Goal: Find contact information: Find contact information

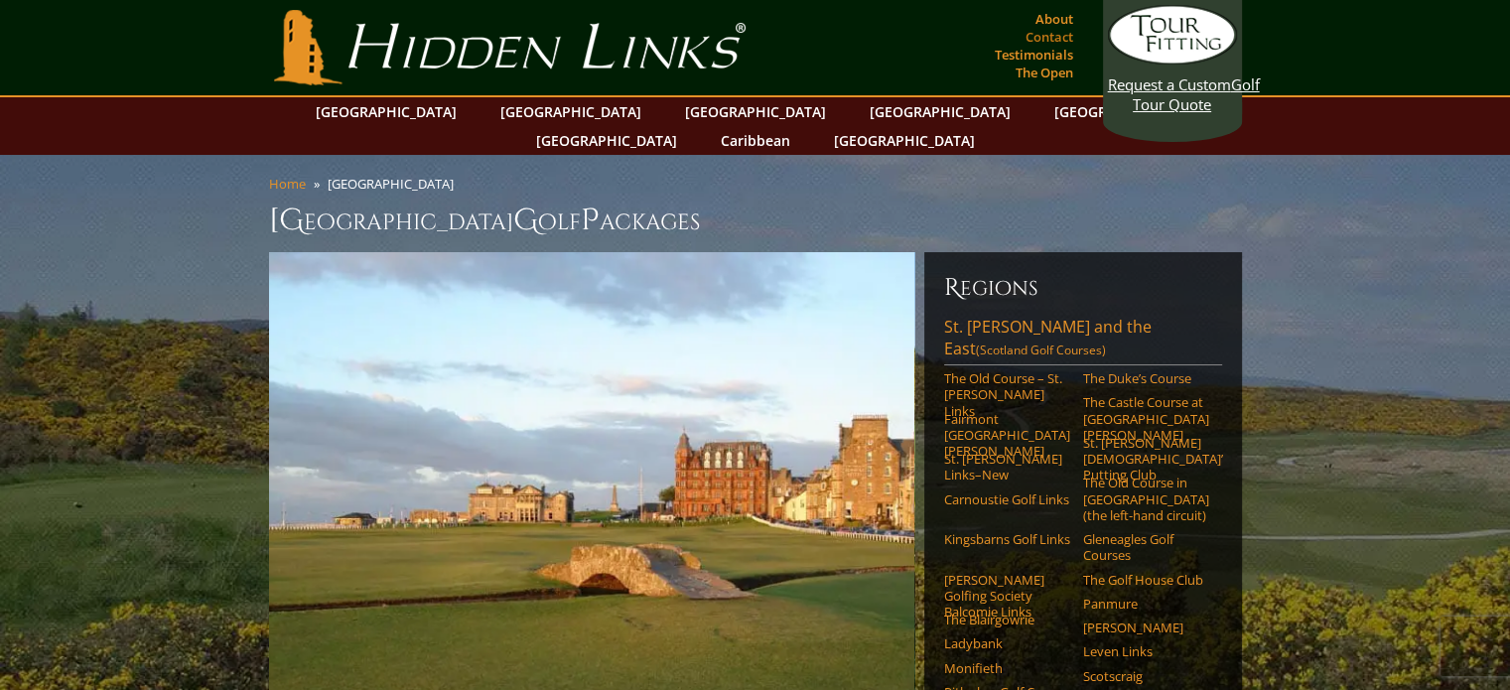
click at [1049, 37] on link "Contact" at bounding box center [1050, 37] width 58 height 28
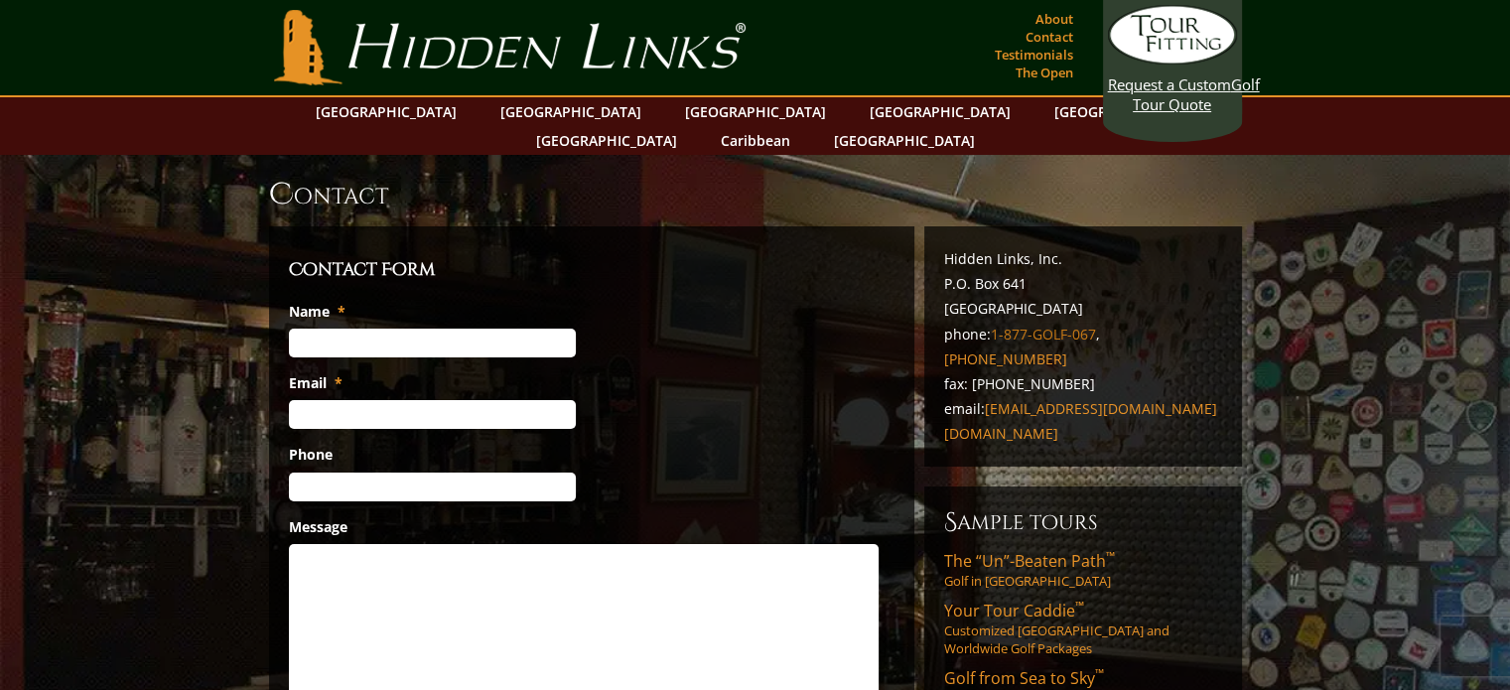
click at [1072, 325] on link "1-877-GOLF-067" at bounding box center [1043, 334] width 105 height 19
click at [520, 119] on link "[GEOGRAPHIC_DATA]" at bounding box center [570, 111] width 161 height 29
